Goal: Task Accomplishment & Management: Complete application form

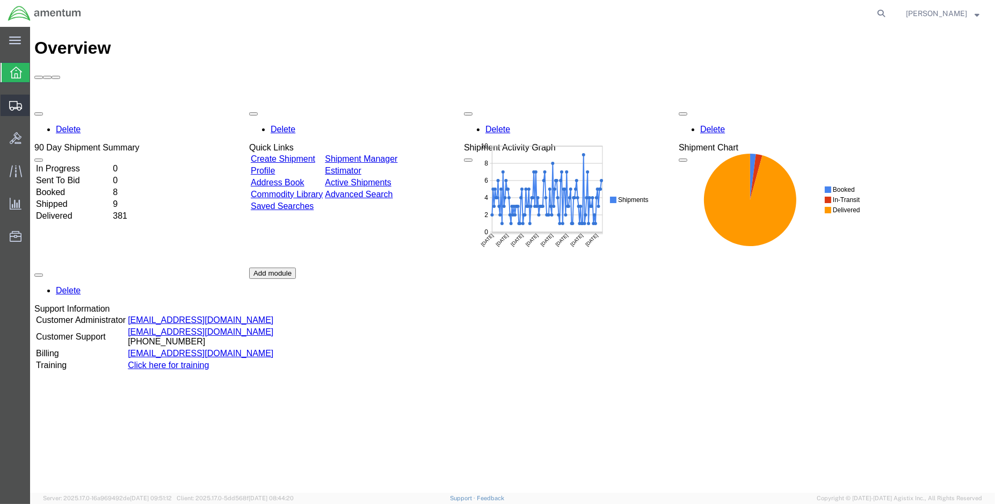
click at [0, 0] on span "Create Shipment" at bounding box center [0, 0] width 0 height 0
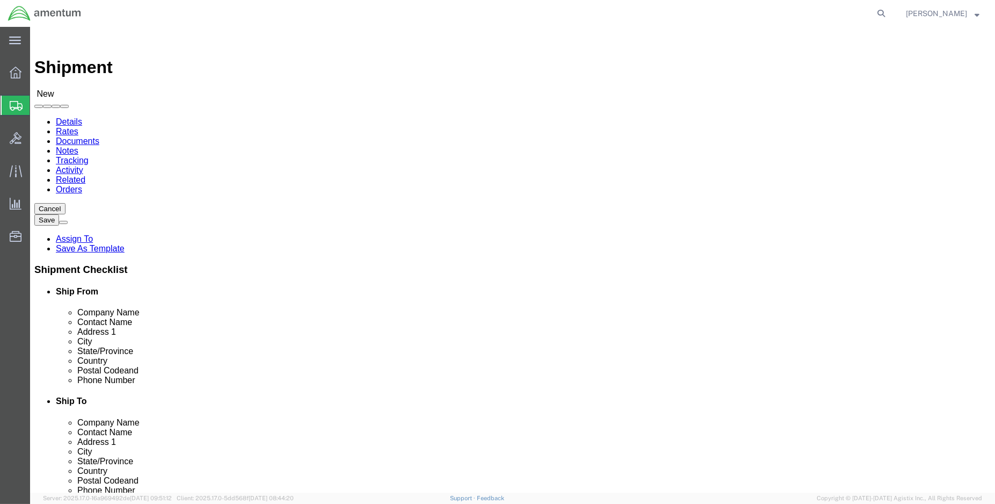
select select
select select "MYPROFILE"
select select "LA"
type input "eja"
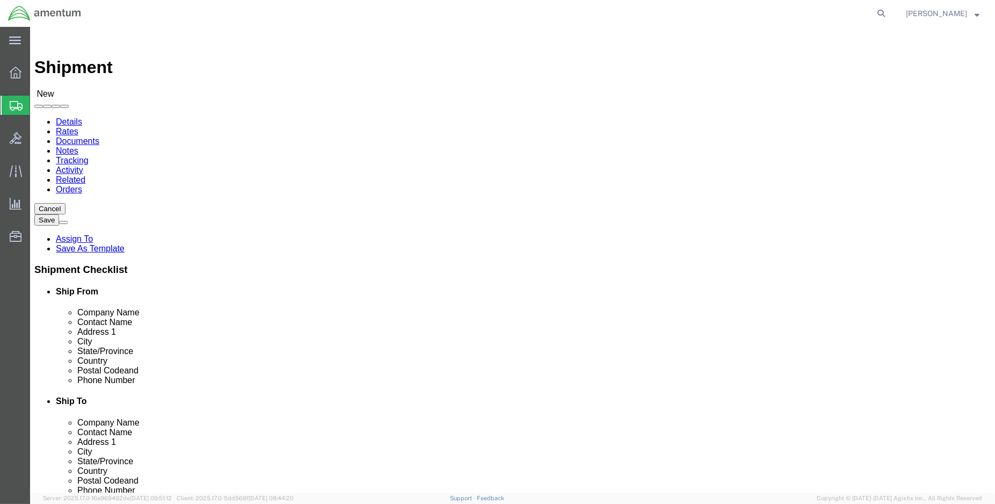
select select "49930"
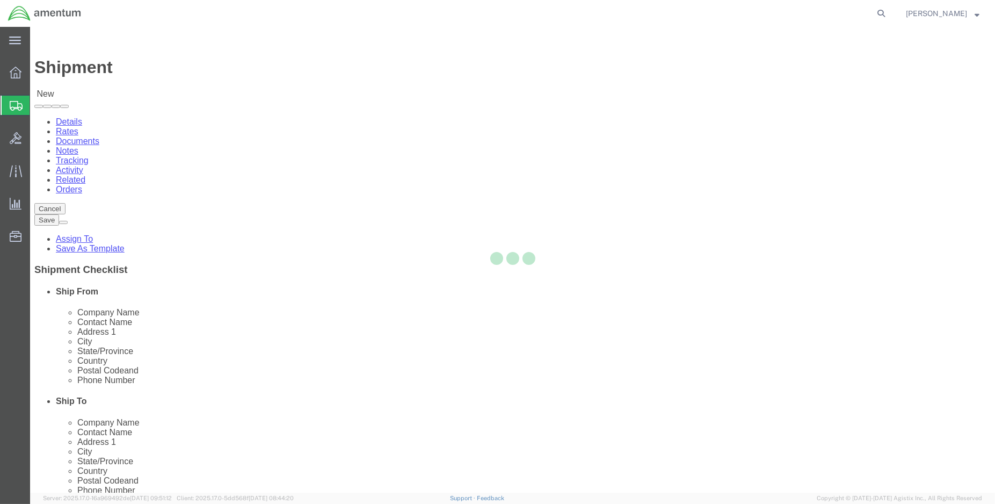
select select "FL"
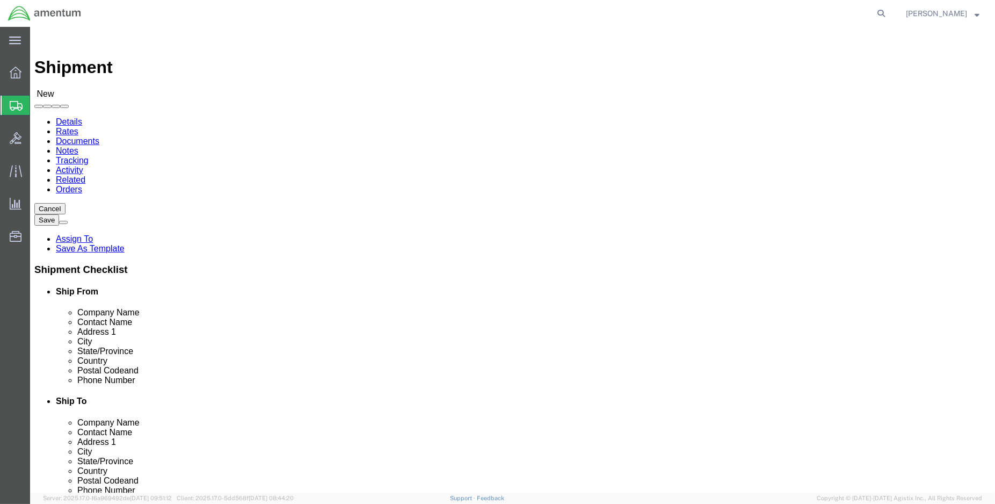
click input "text"
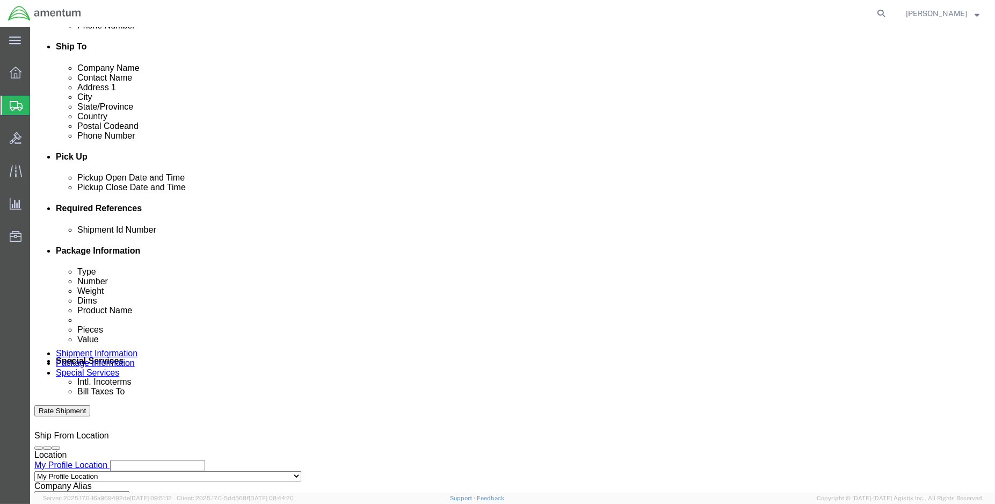
scroll to position [358, 0]
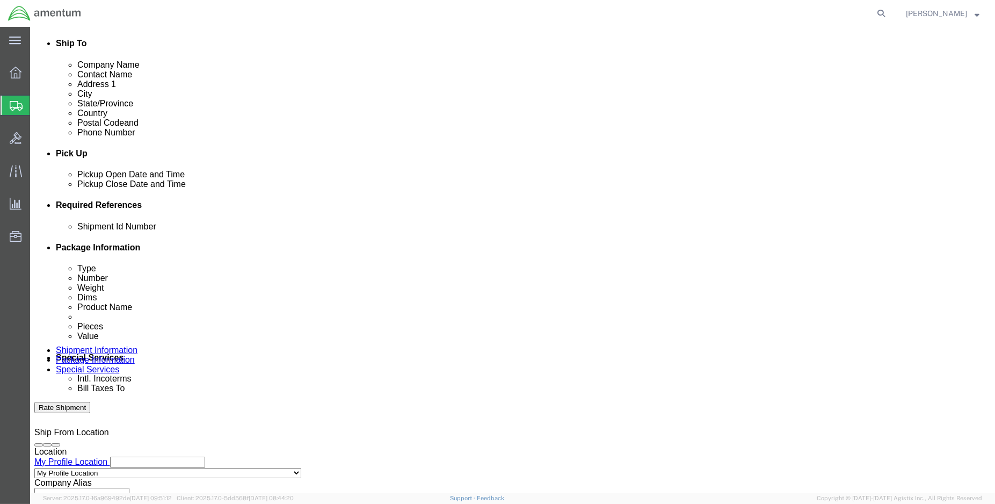
type input "[PERSON_NAME]"
click div "[DATE] 8:00 AM"
type input "1:00 PM"
click button "Apply"
click div "[DATE] 2:00 PM"
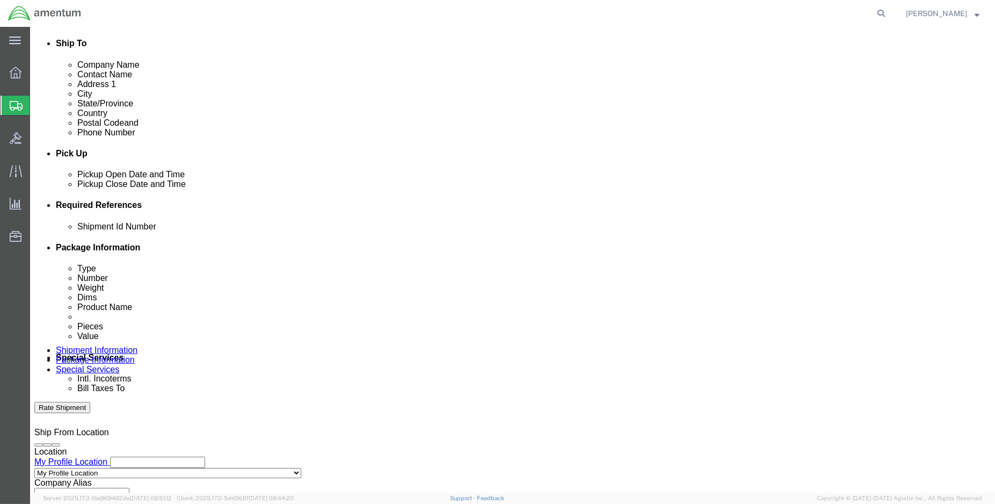
type input "3:00 PM"
click button "Apply"
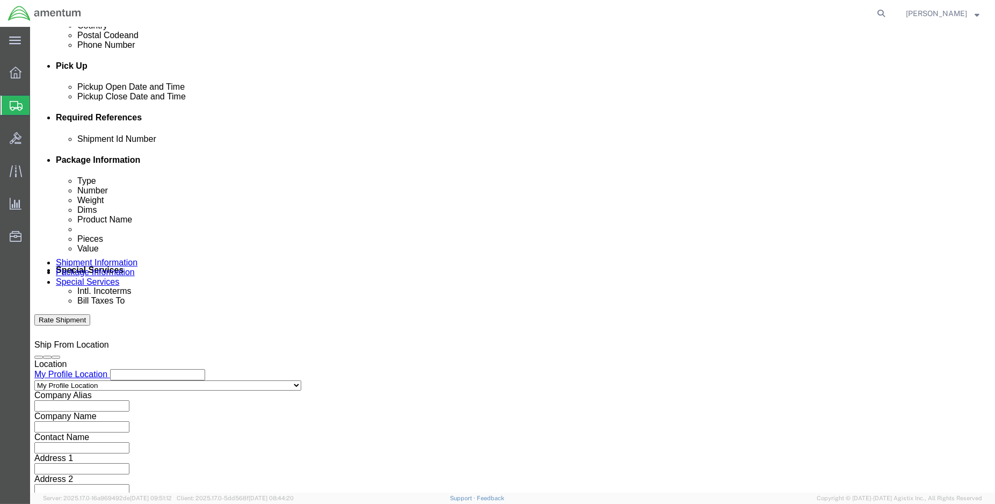
scroll to position [457, 0]
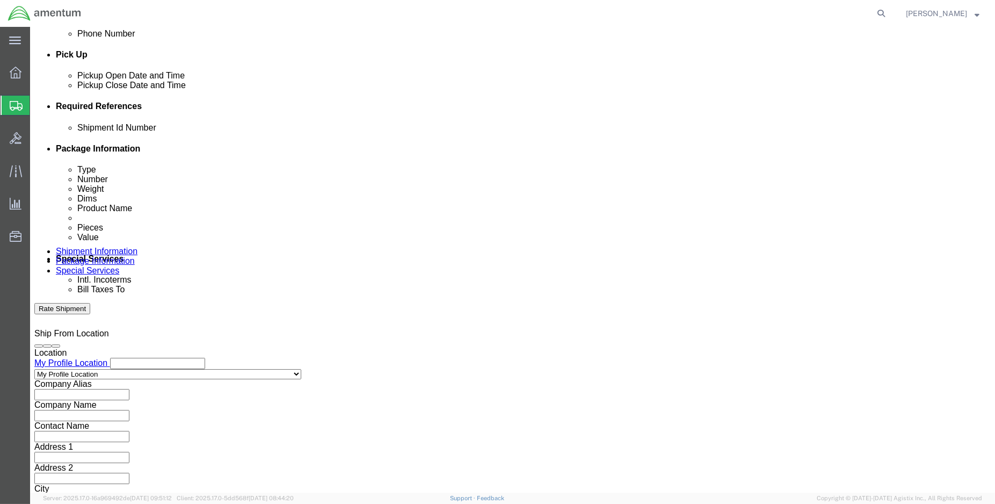
click button "Add reference"
click input "text"
type input "ENO shipment:"
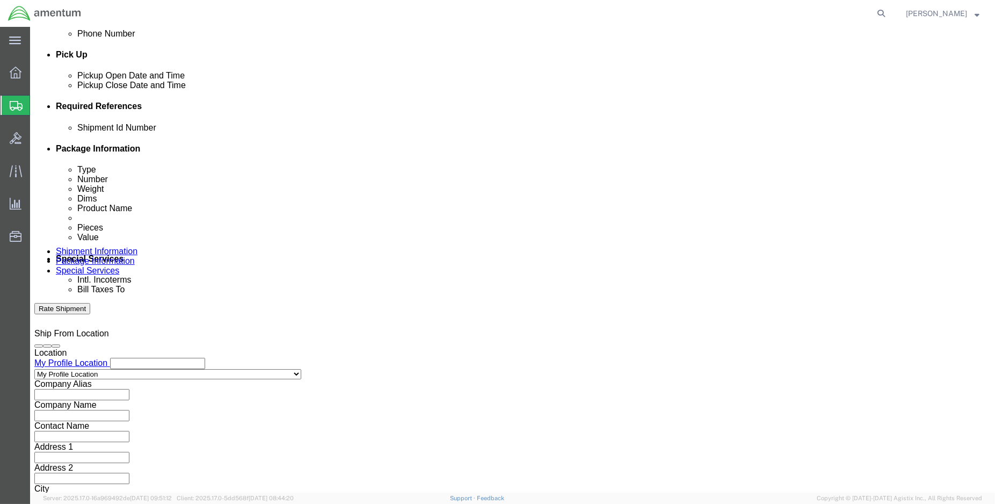
select select "DEPT"
type input "CBP"
select select "CUSTREF"
type input "EJA usage: 324940"
select select "PROJNUM"
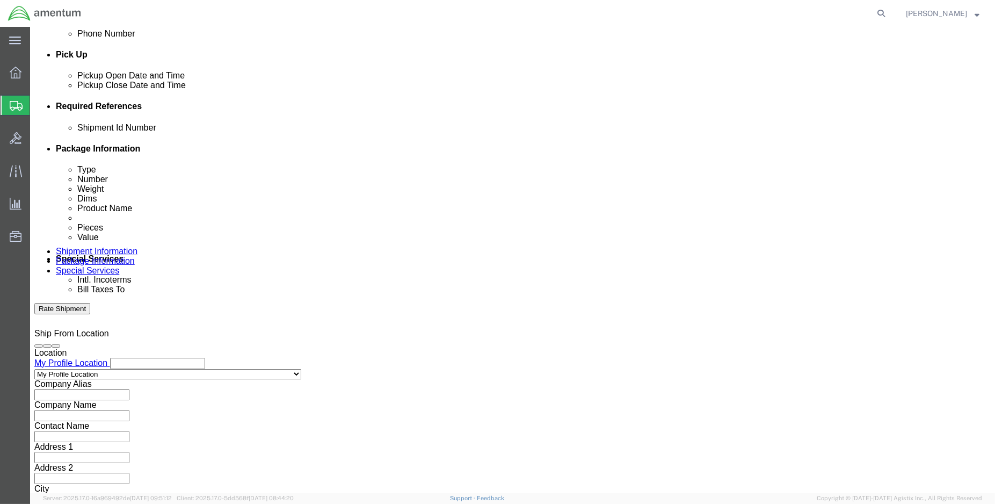
paste input "6118.03.03.2219.000.ENO.0000"
type input "6118.03.03.2219.000.ENO.0000"
click input "ENO shipment:"
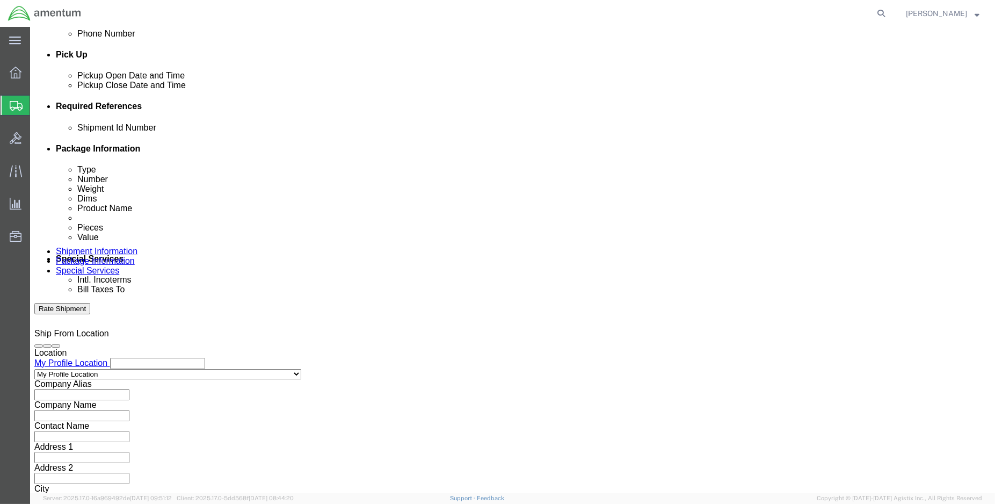
type input "ENO shipment: 94646"
click button "Continue"
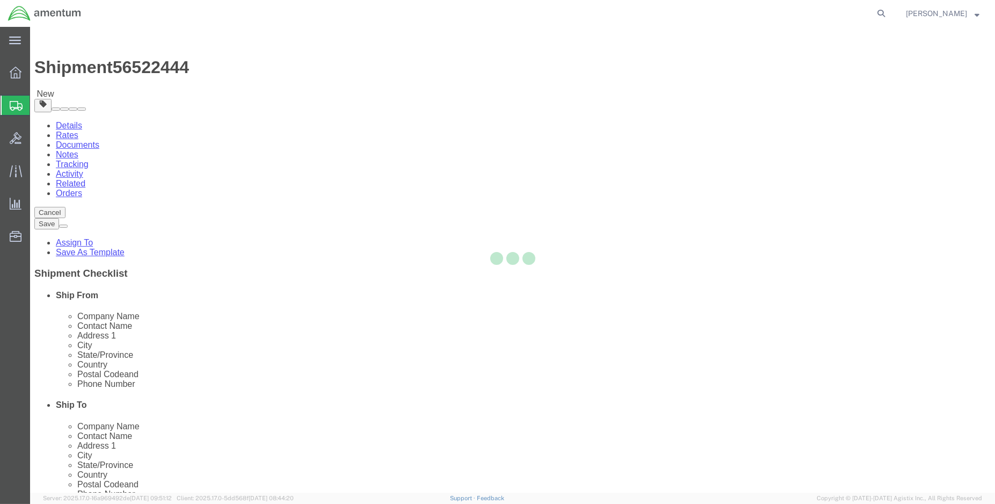
select select "CBOX"
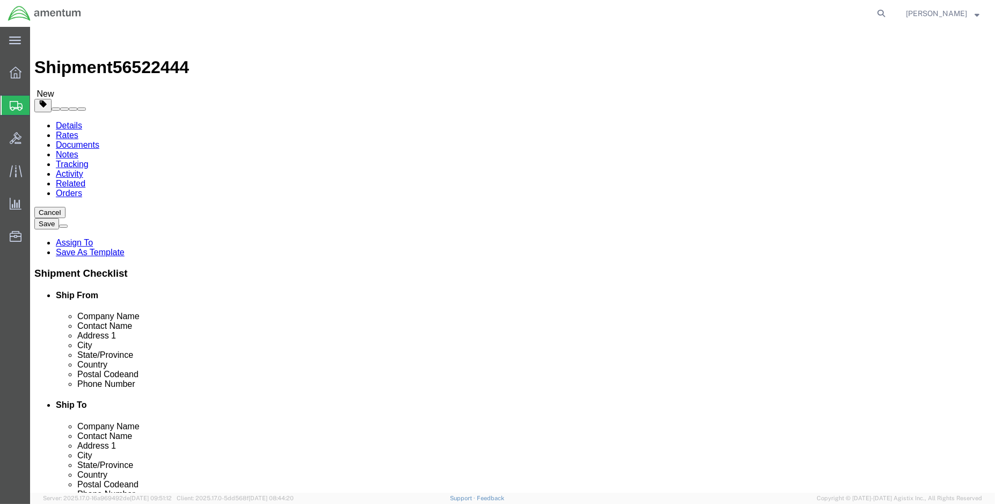
click input "text"
type input "8"
type input "2.00"
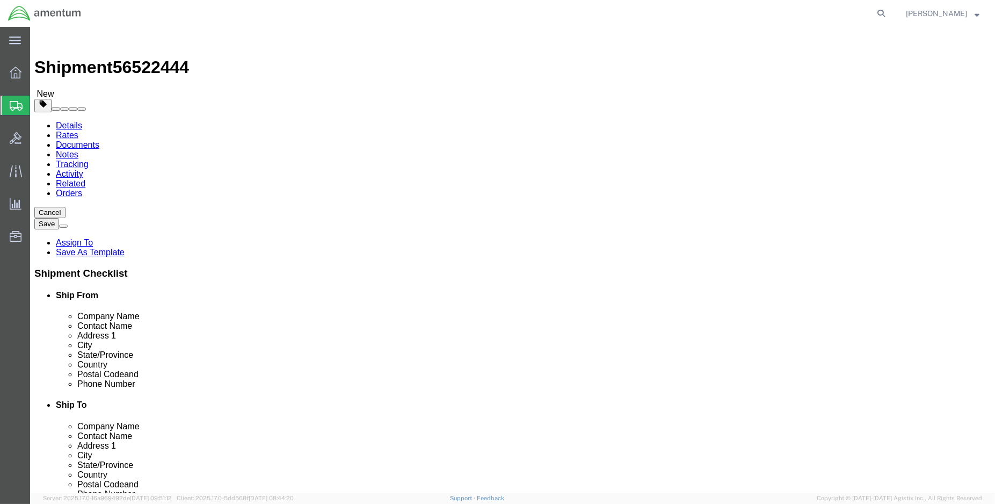
click link "Add Content"
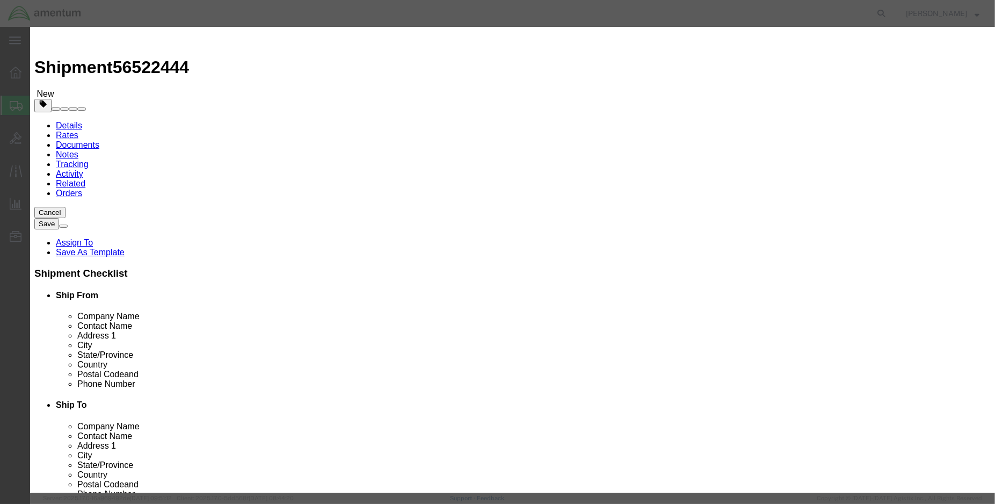
click input "text"
type input "4587"
click td "Name: [PERSON_NAME],INCANDESCENT"
select select "USD"
type input "6240013011084"
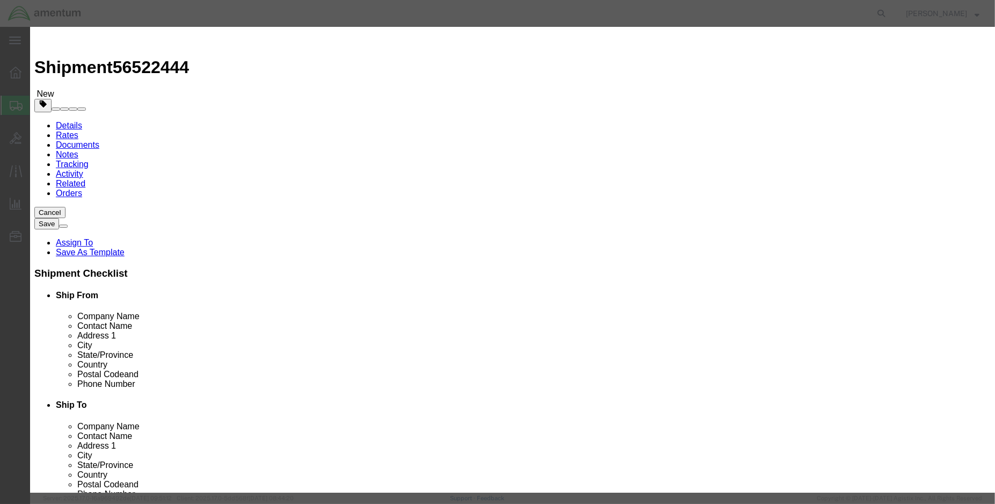
type input "LAMP,INCANDESCENT"
type input "GE4587"
type input "LAMP,INCANDESCENT (PN: 4587)"
type input "1.00"
type input "1"
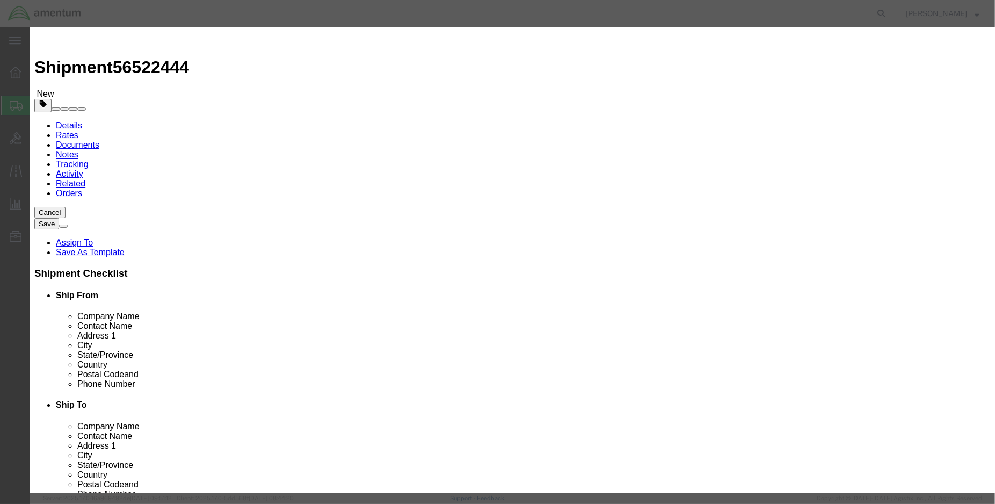
type input "200.00"
drag, startPoint x: 676, startPoint y: 155, endPoint x: 580, endPoint y: 169, distance: 97.2
click div "Description Commodity Category Select Country Of Origin Select [GEOGRAPHIC_DATA…"
click button "Save & Close"
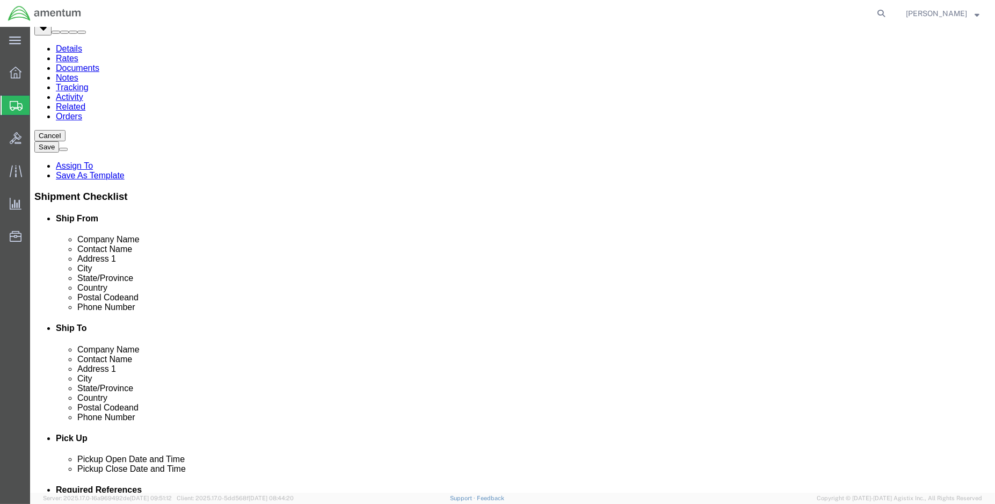
scroll to position [79, 0]
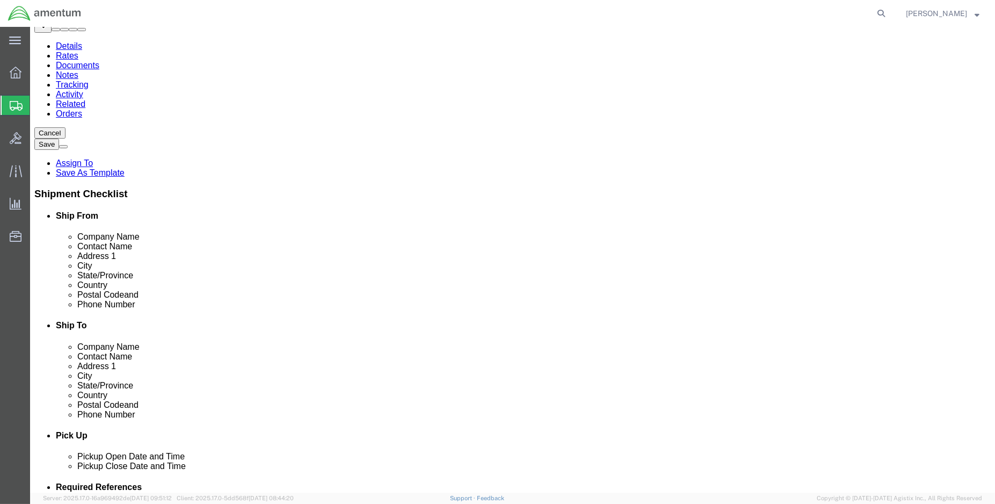
click button "Continue"
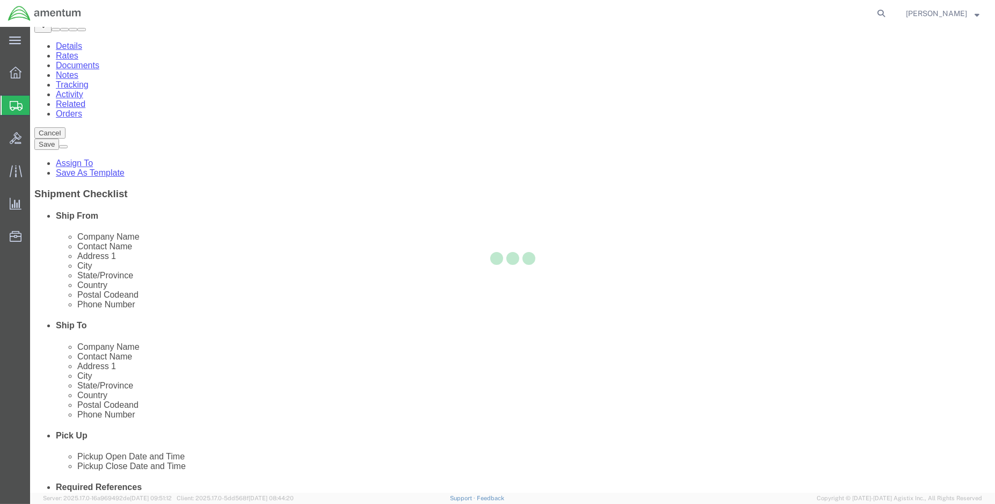
select select
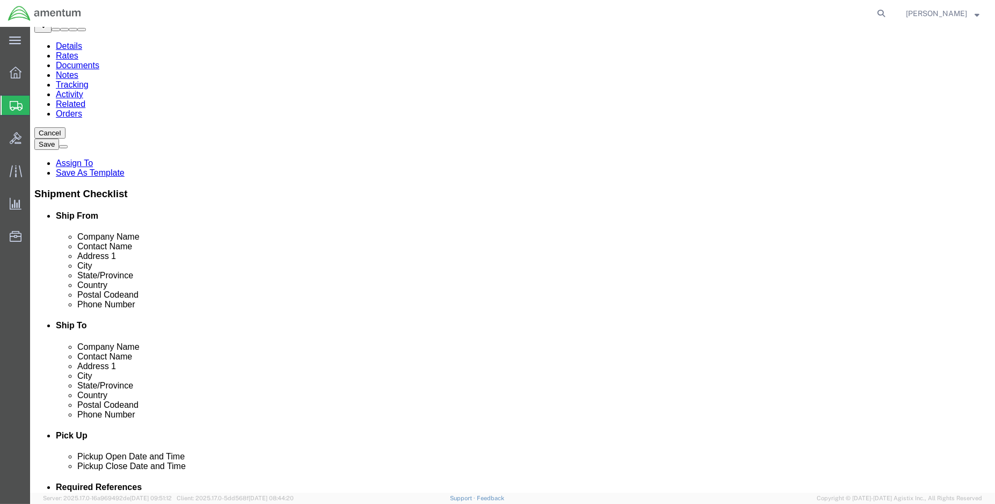
click button "Rate Shipment"
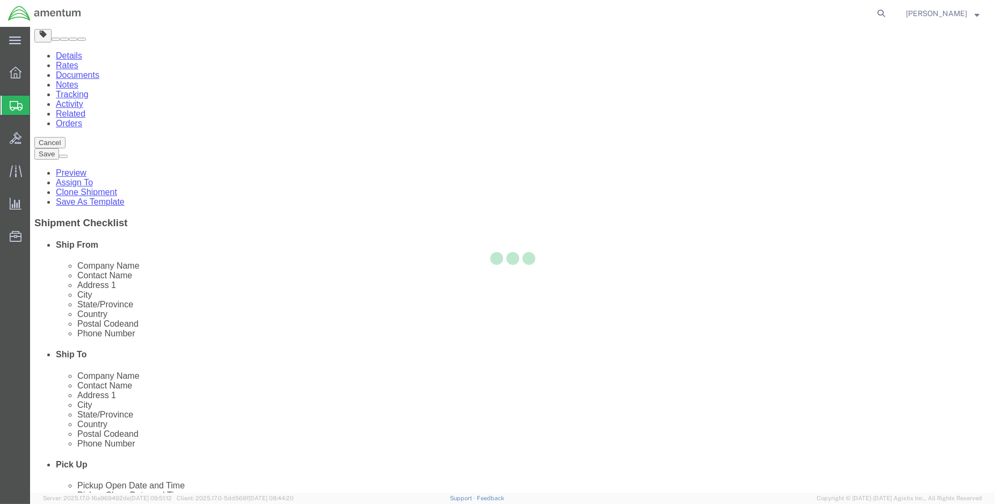
scroll to position [0, 0]
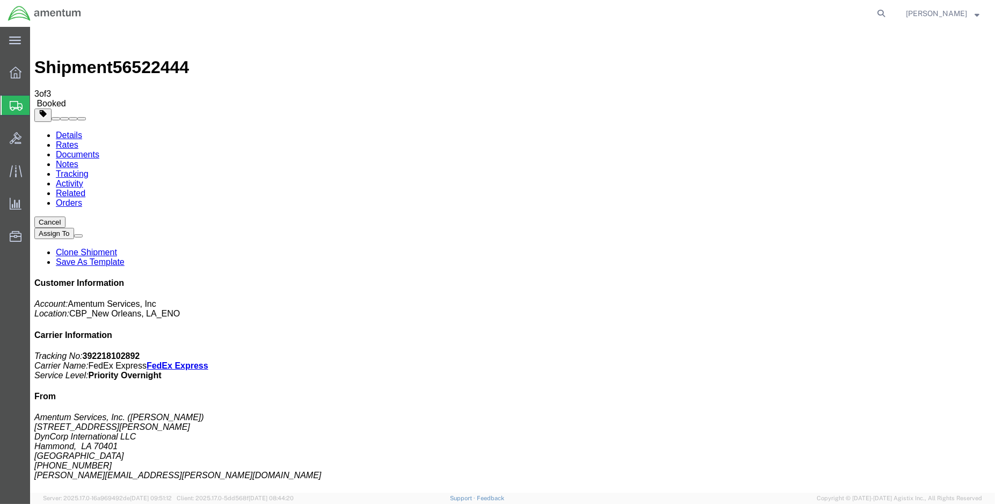
click at [67, 131] on link "Details" at bounding box center [69, 135] width 26 height 9
click link "Schedule pickup request"
drag, startPoint x: 889, startPoint y: 164, endPoint x: 809, endPoint y: 143, distance: 82.4
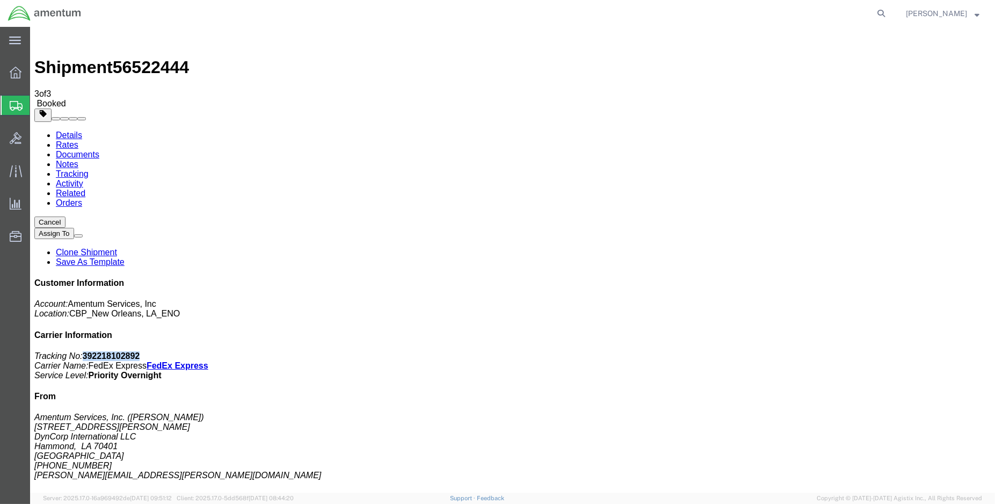
click p "Tracking No: 392218102892 Carrier Name: FedEx Express FedEx Express Service Lev…"
drag, startPoint x: 809, startPoint y: 143, endPoint x: 818, endPoint y: 139, distance: 9.4
copy b "392218102892"
click at [17, 41] on icon at bounding box center [15, 41] width 12 height 8
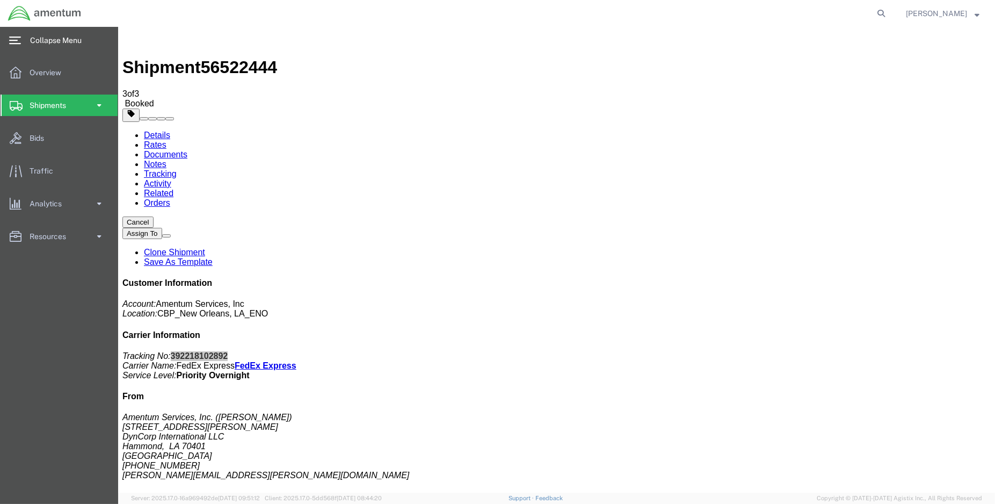
click at [18, 11] on img at bounding box center [45, 13] width 74 height 16
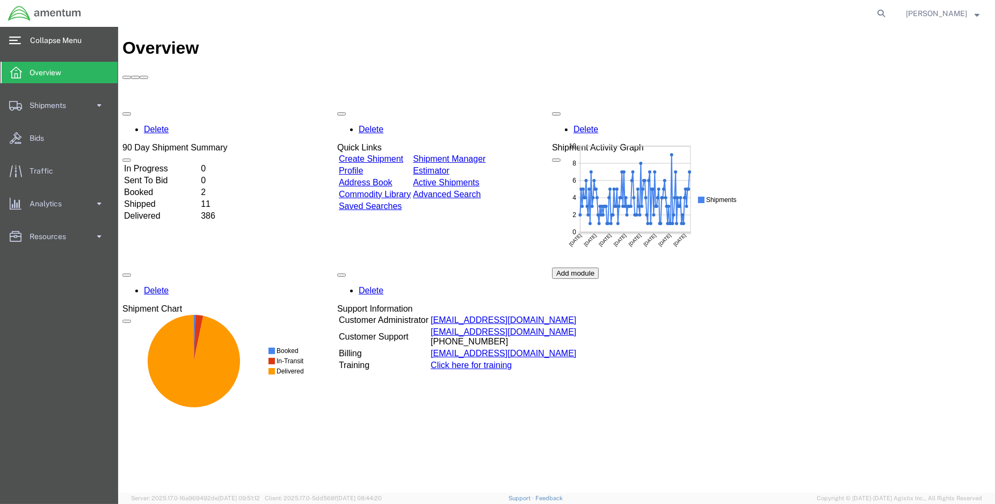
click at [156, 199] on td "Shipped" at bounding box center [161, 204] width 76 height 11
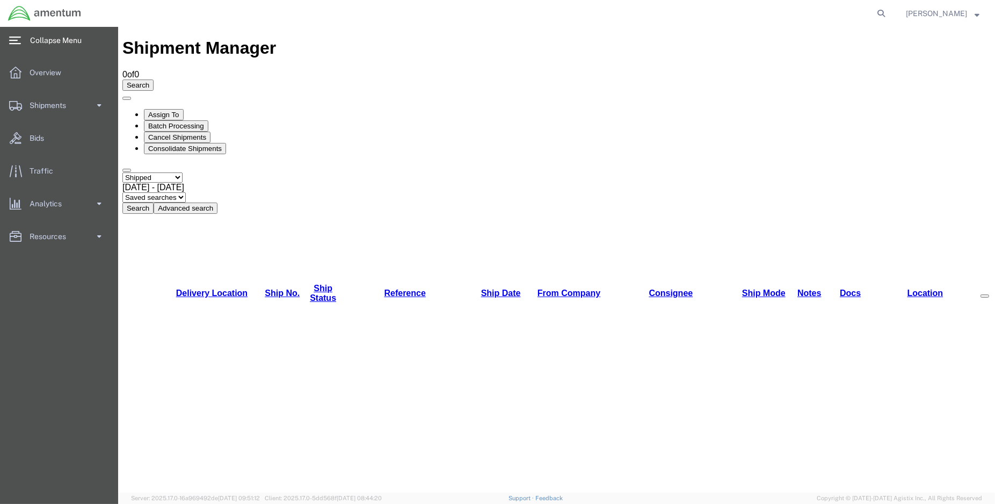
click at [153, 203] on button "Search" at bounding box center [137, 208] width 31 height 11
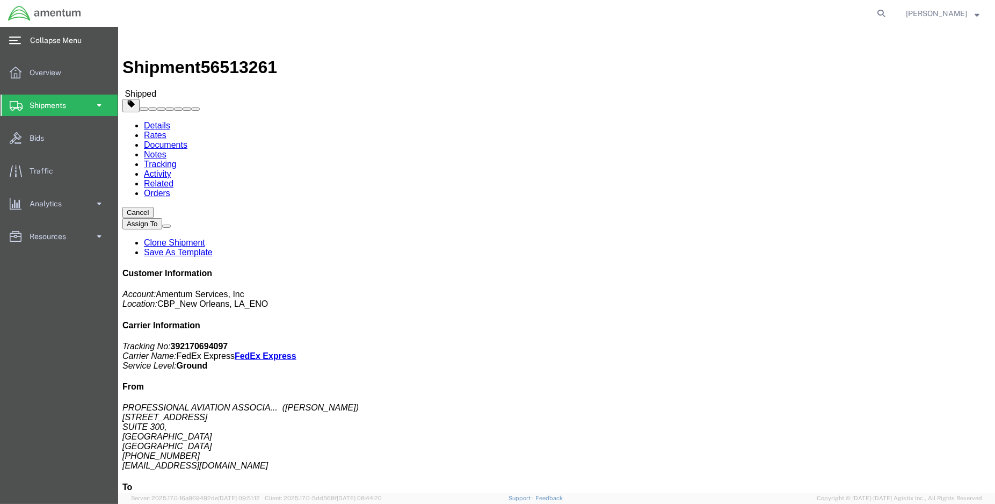
click link "Tracking"
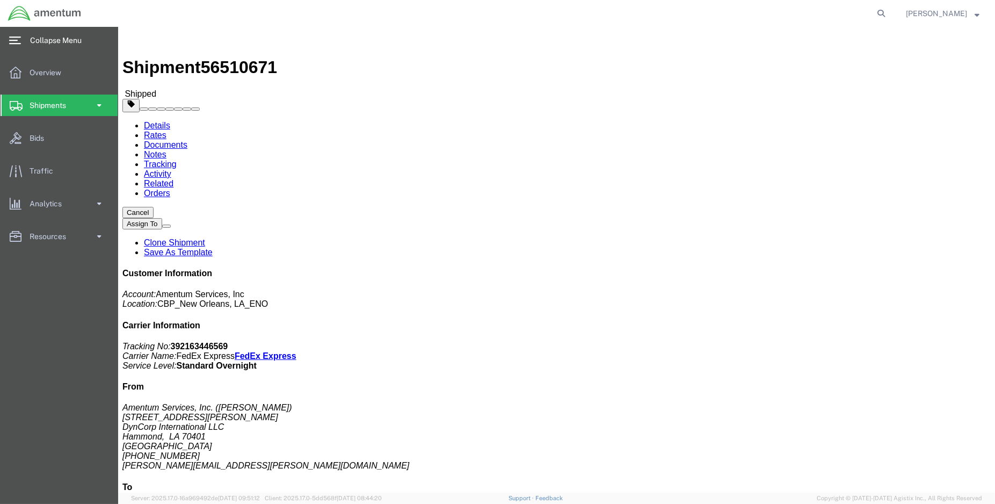
click link "Tracking"
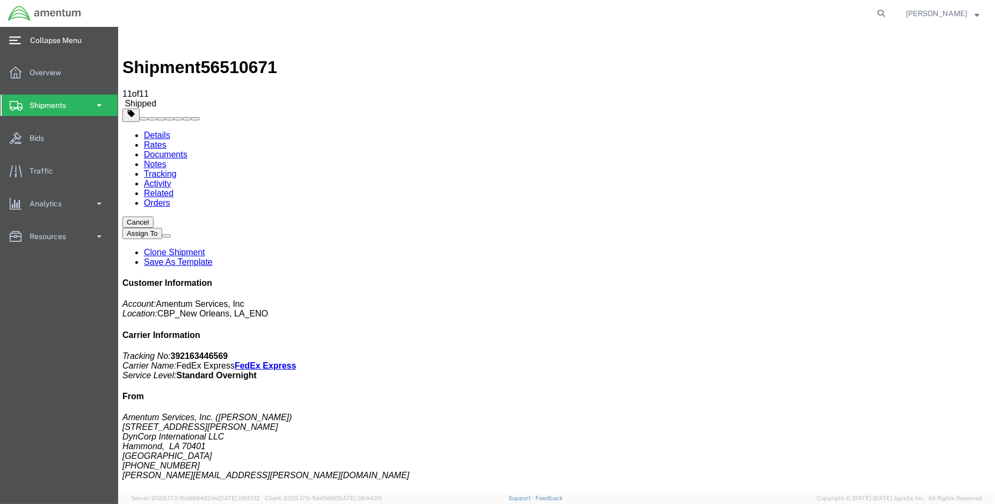
click at [21, 18] on img at bounding box center [45, 13] width 74 height 16
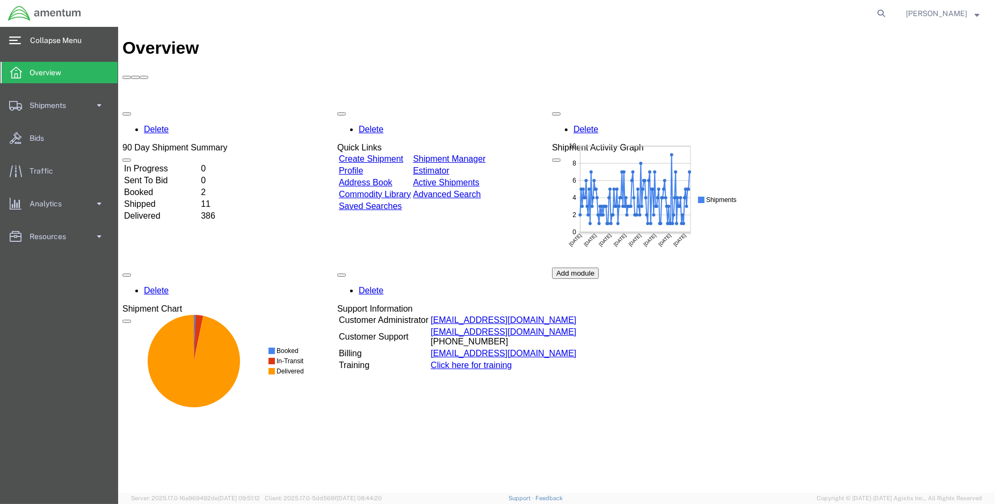
click at [165, 187] on td "Booked" at bounding box center [161, 192] width 76 height 11
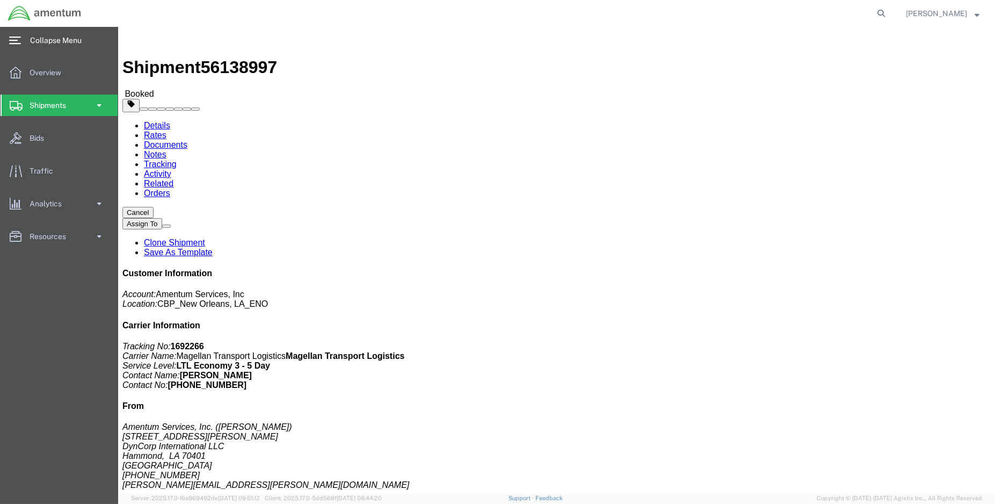
click at [16, 17] on img at bounding box center [45, 13] width 74 height 16
